Goal: Information Seeking & Learning: Understand process/instructions

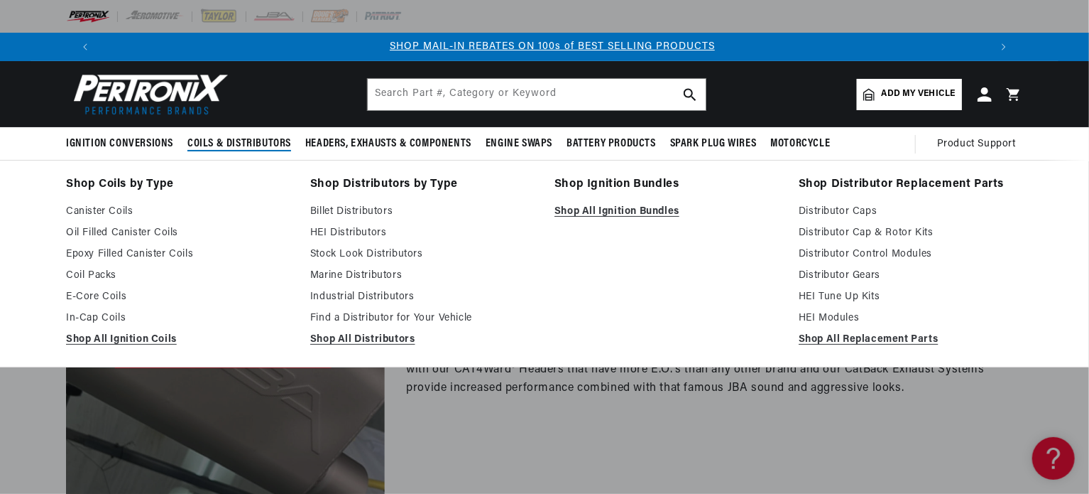
scroll to position [0, 886]
click at [111, 270] on link "Coil Packs" at bounding box center [178, 275] width 224 height 17
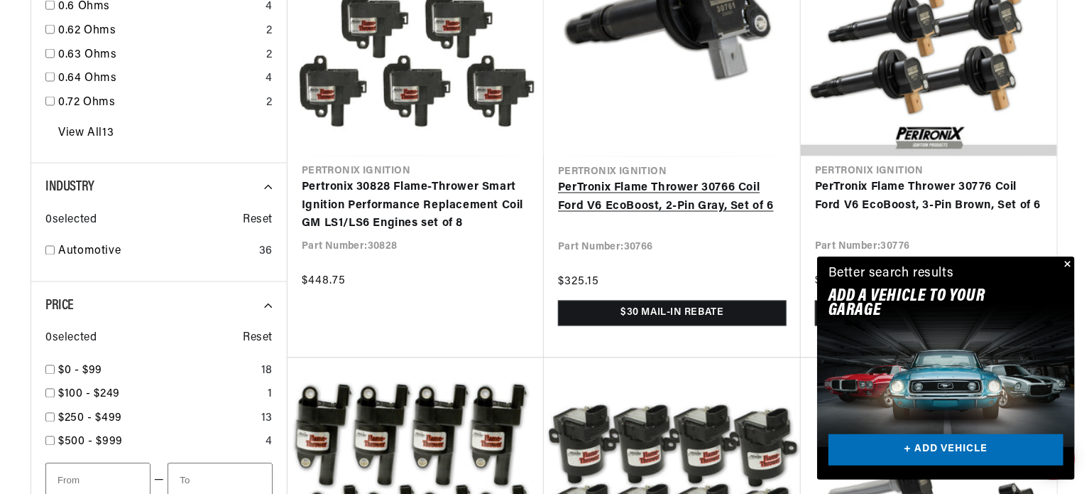
scroll to position [1136, 0]
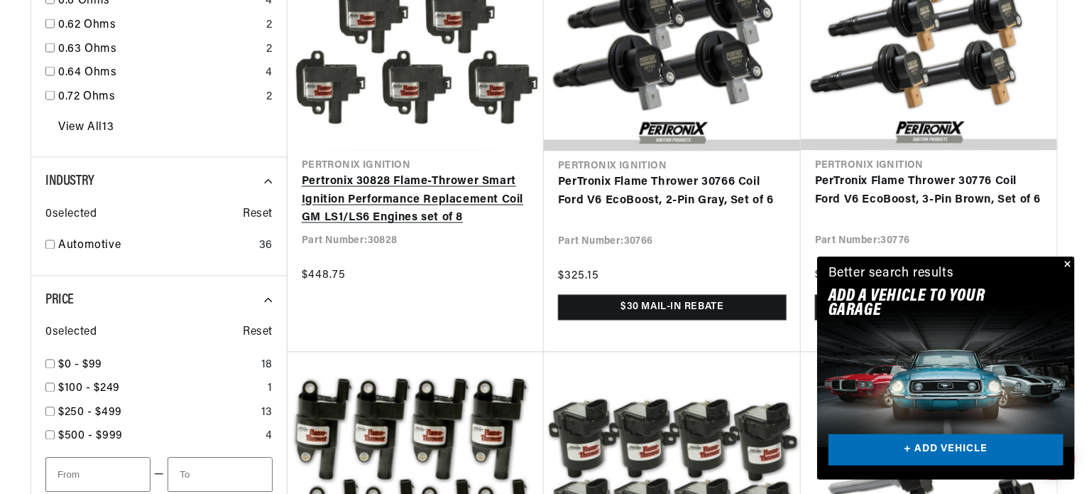
click at [380, 227] on link "Pertronix 30828 Flame-Thrower Smart Ignition Performance Replacement Coil GM LS…" at bounding box center [416, 200] width 228 height 55
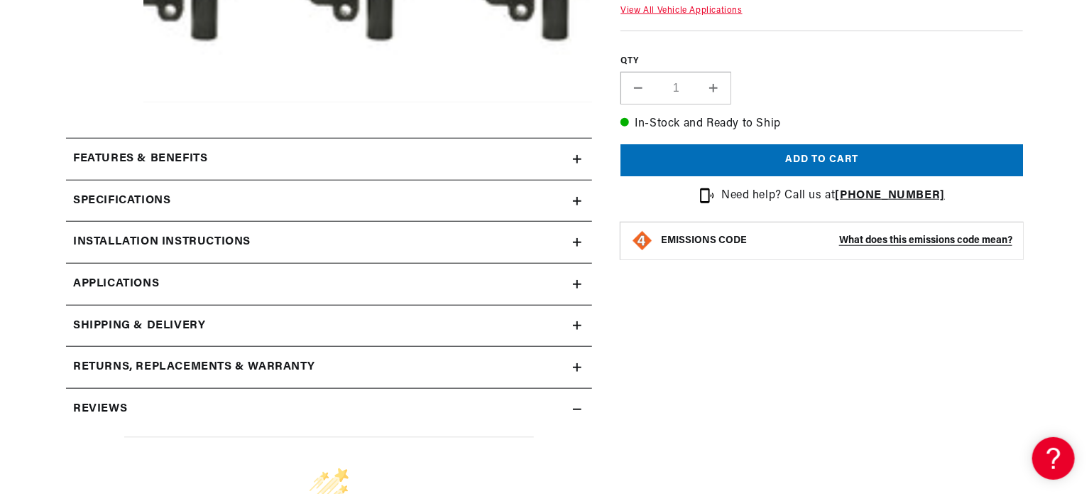
scroll to position [568, 0]
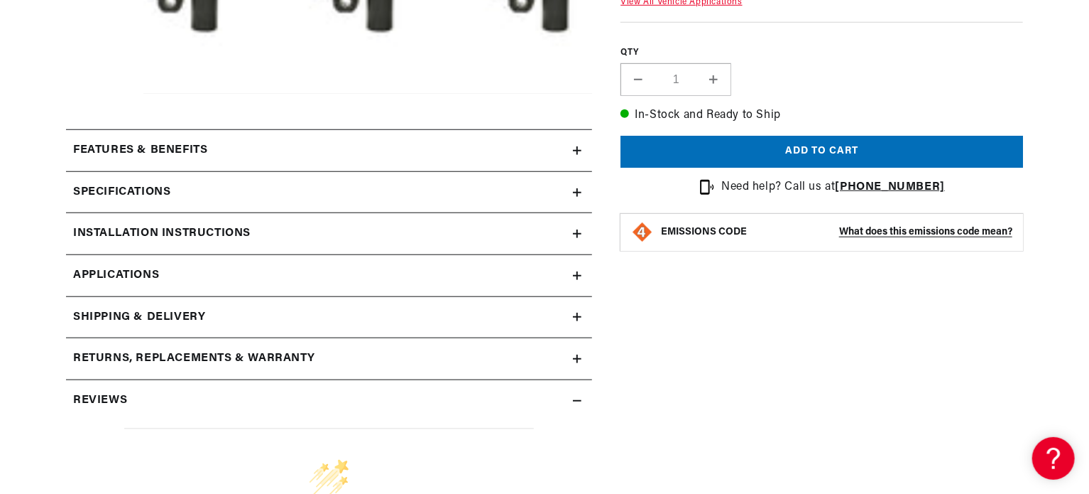
click at [217, 234] on h2 "Installation instructions" at bounding box center [162, 233] width 178 height 18
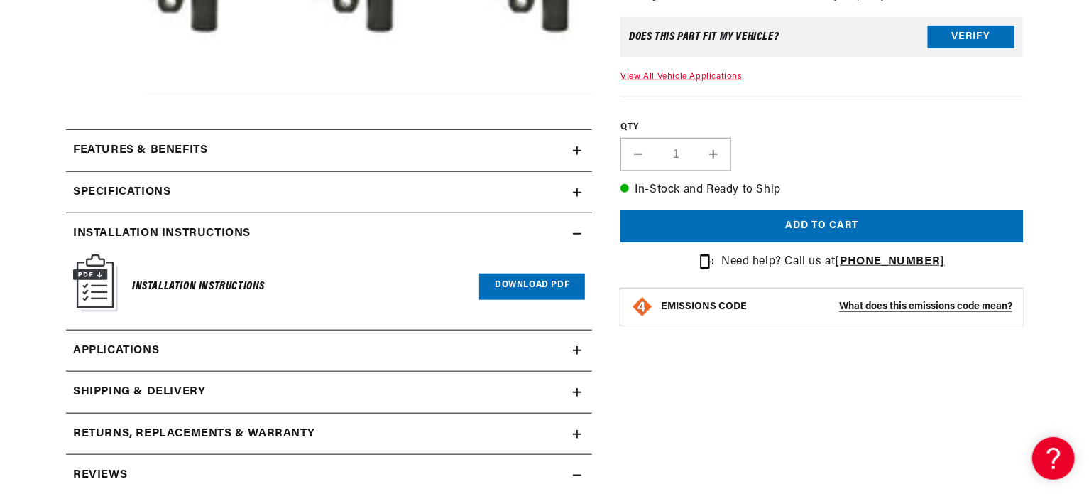
scroll to position [0, 886]
click at [219, 280] on h6 "Installation Instructions" at bounding box center [198, 286] width 133 height 19
click at [91, 280] on img at bounding box center [95, 283] width 45 height 58
click at [516, 289] on link "Download PDF" at bounding box center [532, 286] width 106 height 26
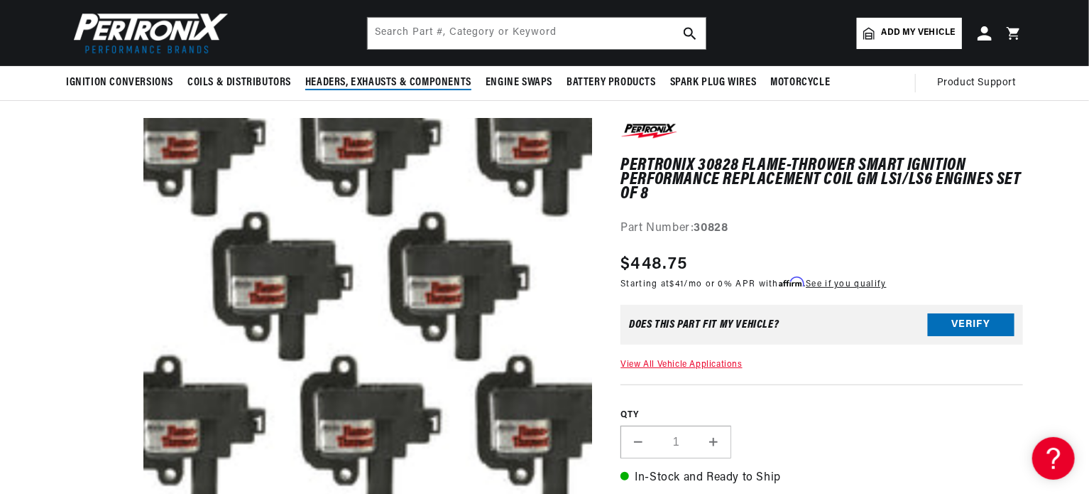
scroll to position [71, 0]
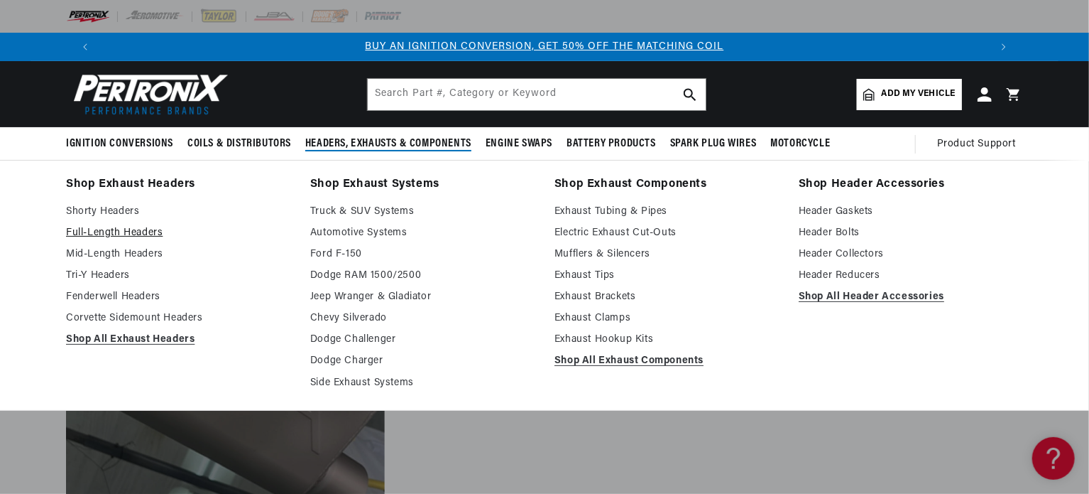
click at [144, 229] on link "Full-Length Headers" at bounding box center [178, 232] width 224 height 17
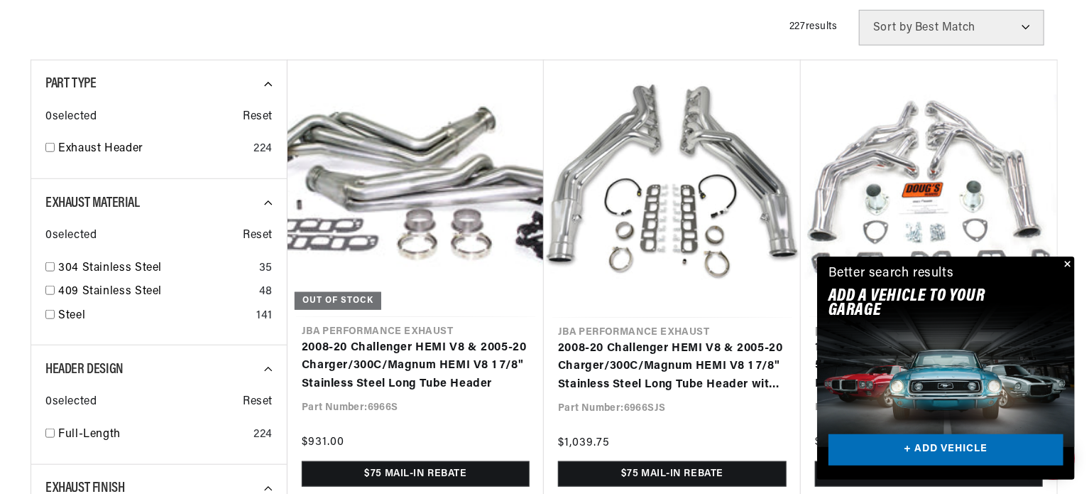
scroll to position [0, 886]
click at [1068, 262] on button "Close" at bounding box center [1066, 264] width 17 height 17
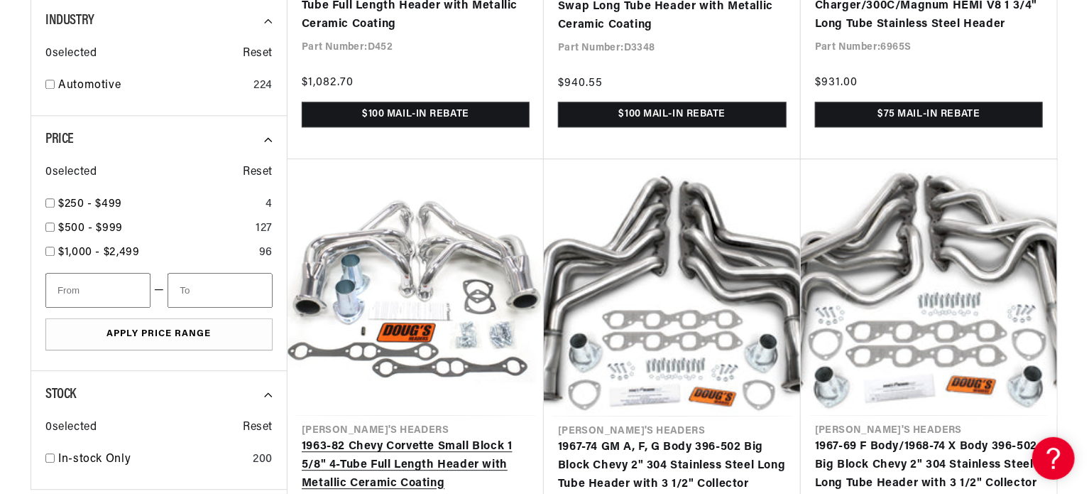
scroll to position [1775, 0]
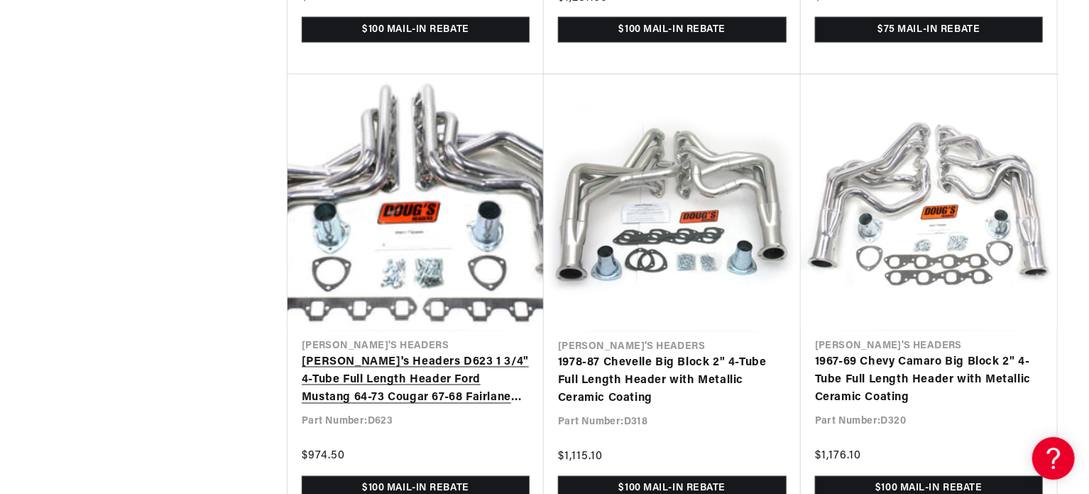
scroll to position [0, 886]
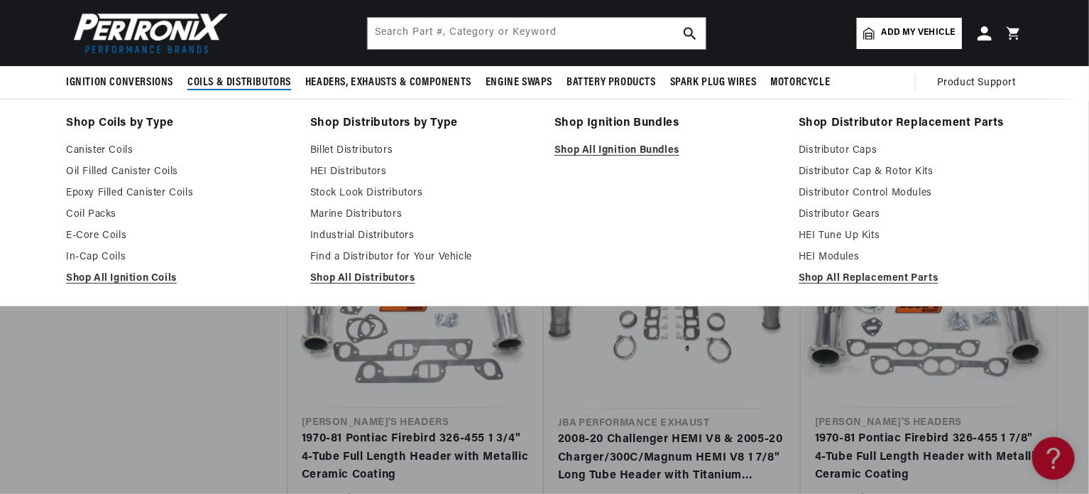
scroll to position [0, 1773]
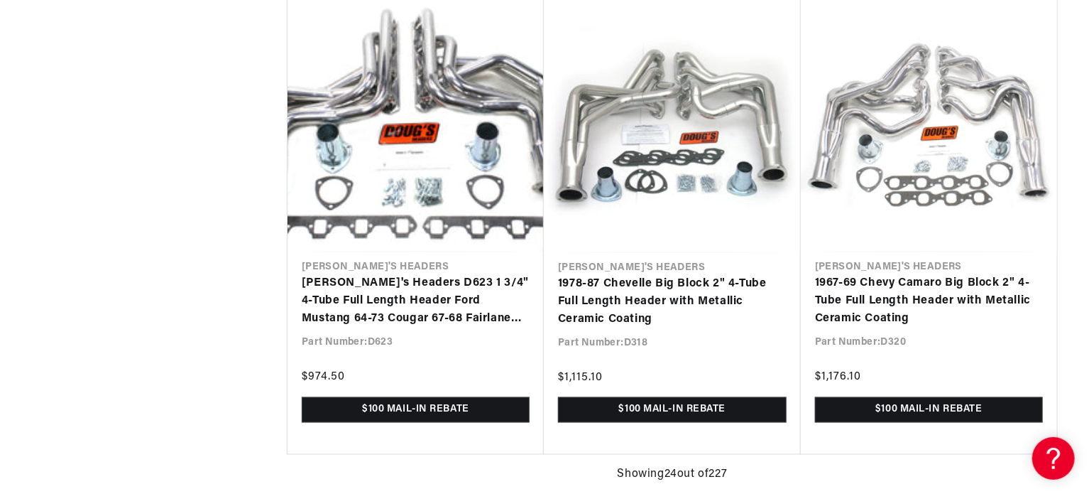
scroll to position [3800, 0]
